Goal: Find specific page/section: Find specific page/section

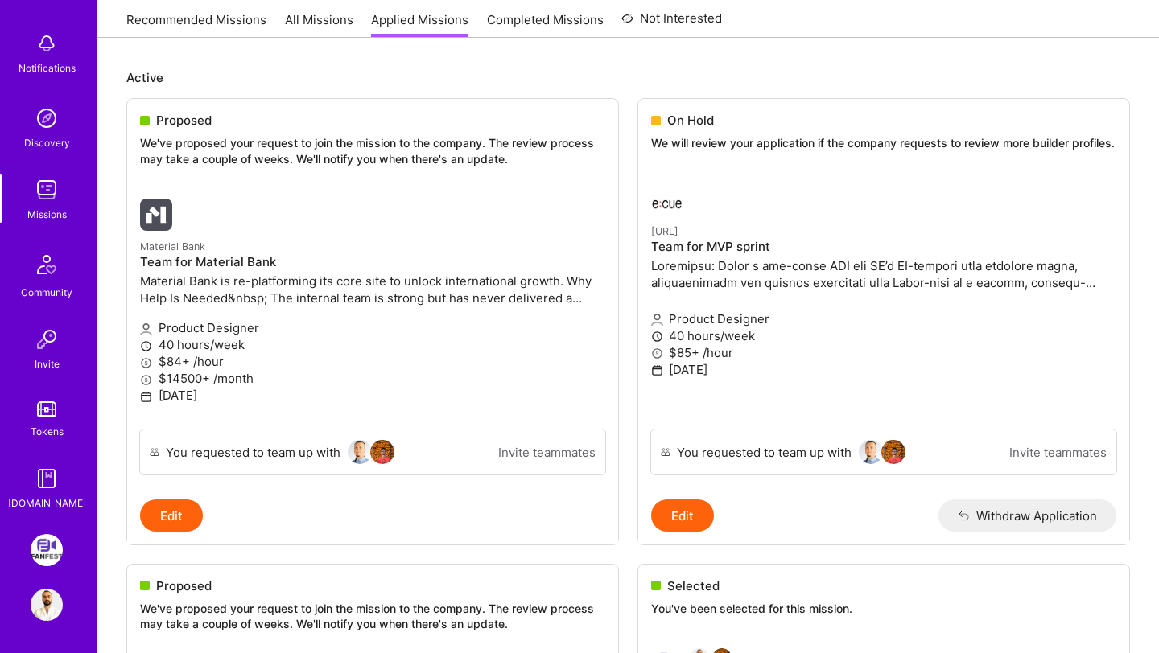
scroll to position [317, 0]
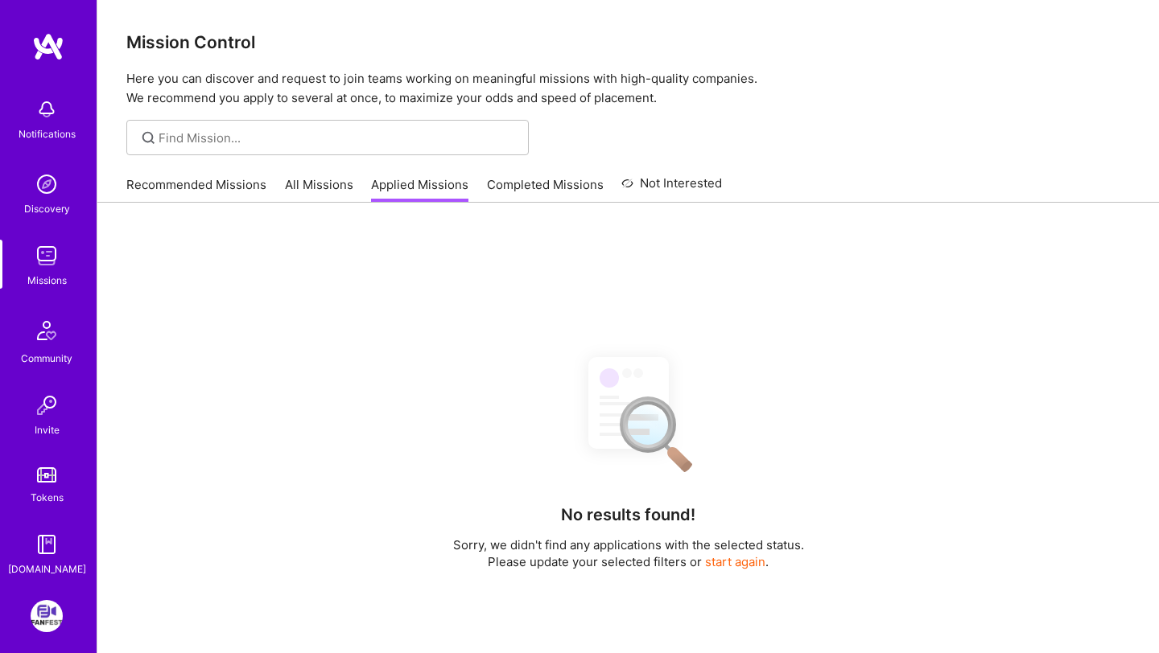
scroll to position [232, 0]
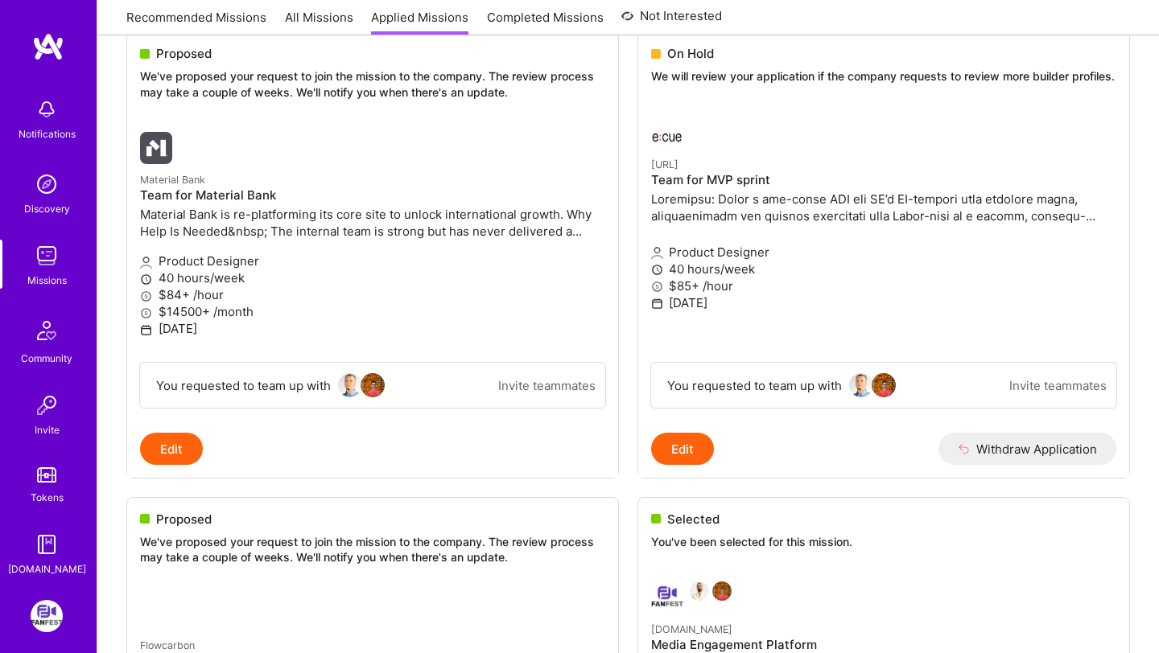
scroll to position [123, 0]
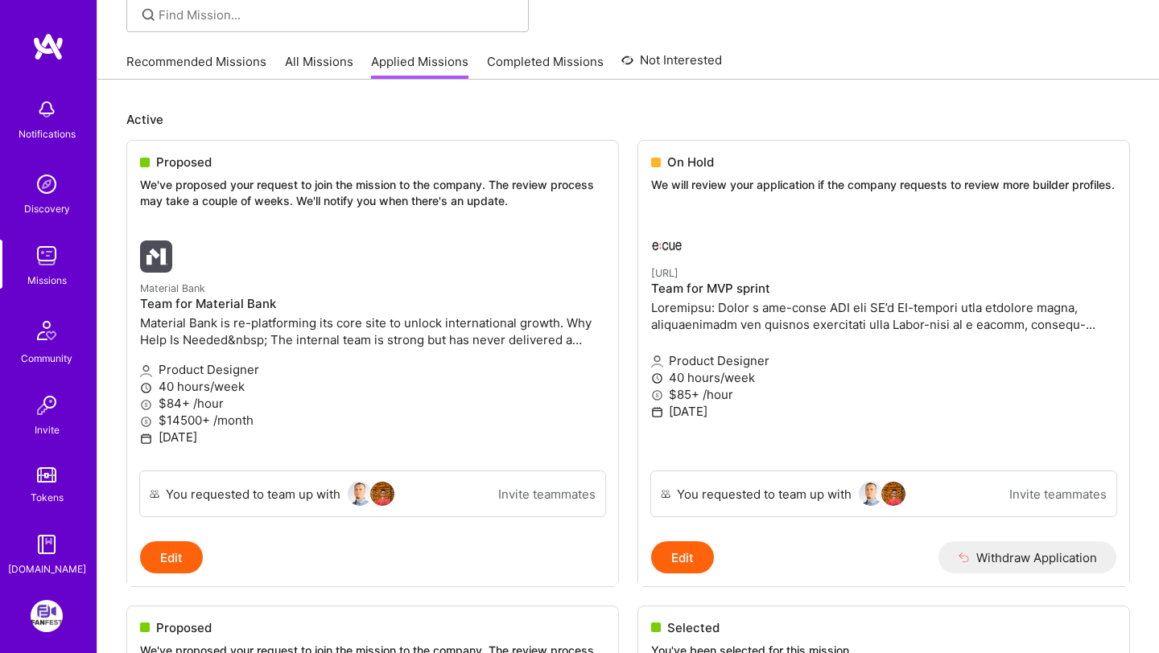
click at [219, 56] on link "Recommended Missions" at bounding box center [196, 66] width 140 height 27
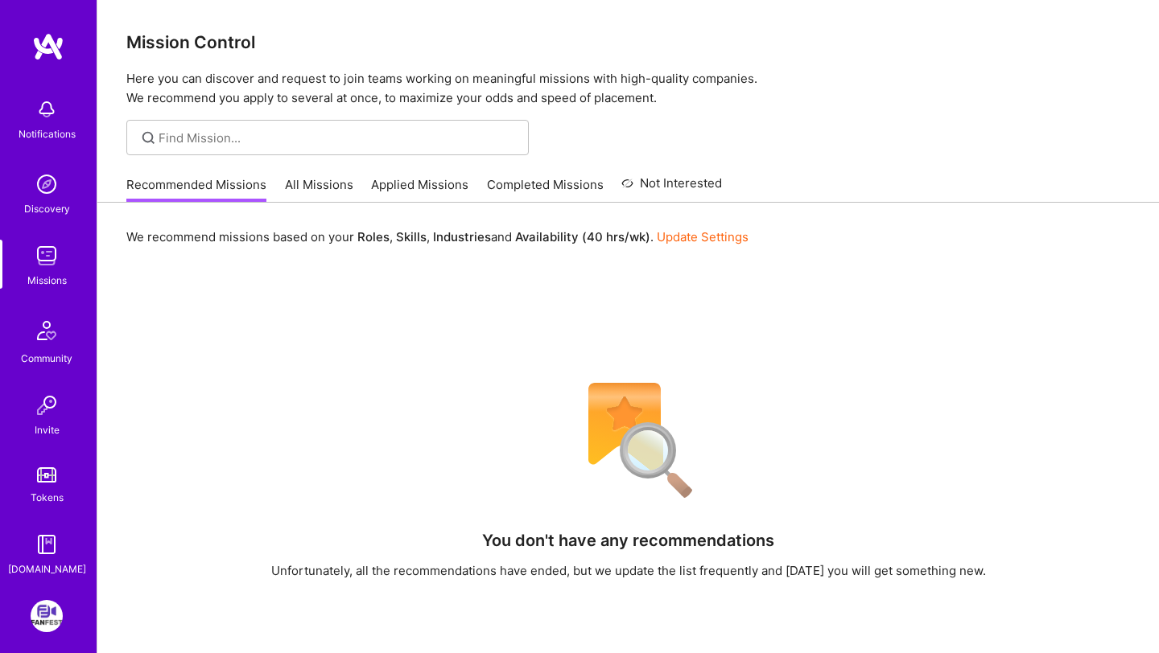
scroll to position [66, 0]
